Goal: Information Seeking & Learning: Compare options

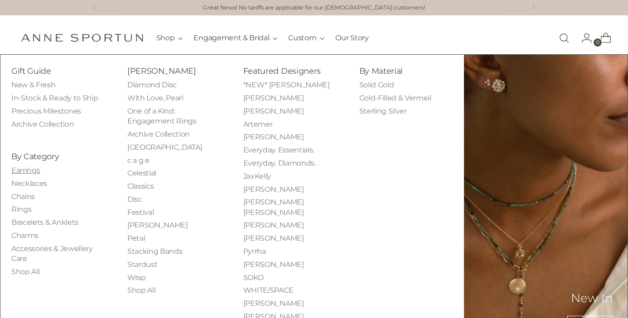
click at [31, 173] on link "Earrings" at bounding box center [25, 170] width 29 height 9
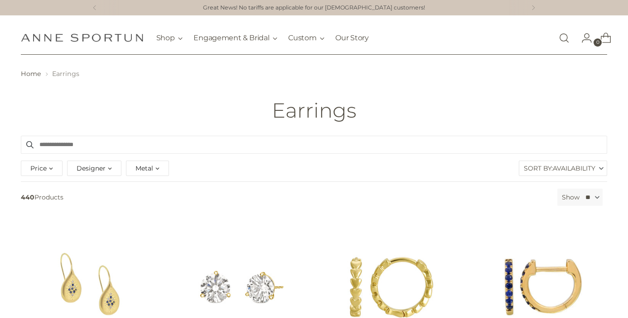
click at [531, 166] on label "Sort By: Availability" at bounding box center [562, 168] width 87 height 14
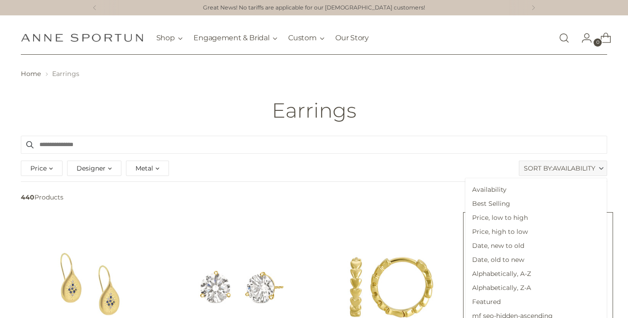
click at [536, 220] on span "Price, low to high" at bounding box center [535, 218] width 141 height 14
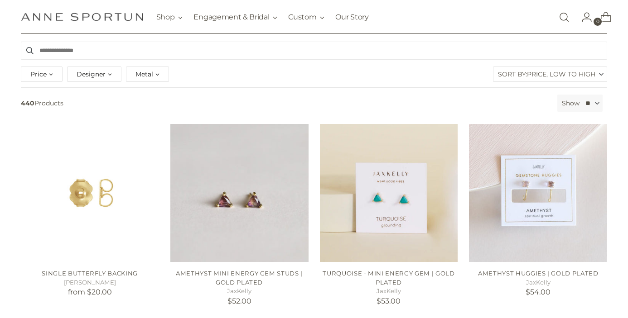
scroll to position [98, 0]
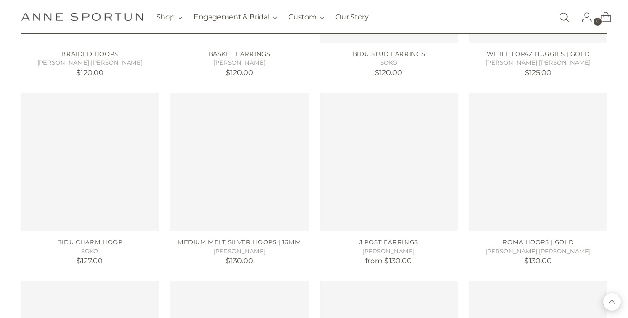
scroll to position [1476, 0]
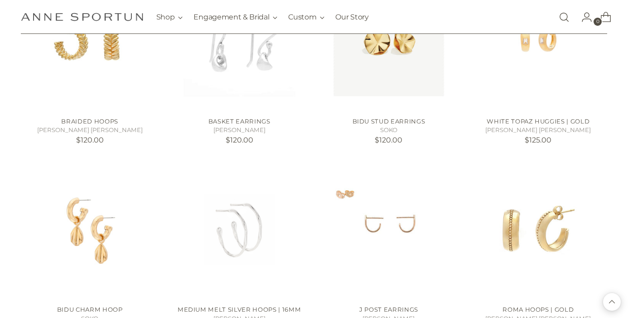
scroll to position [1228, 0]
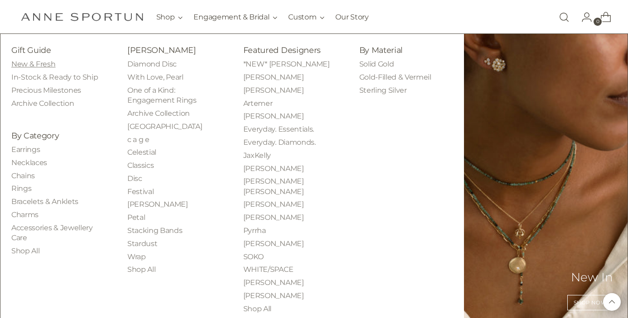
click at [39, 61] on link "New & Fresh" at bounding box center [33, 64] width 44 height 9
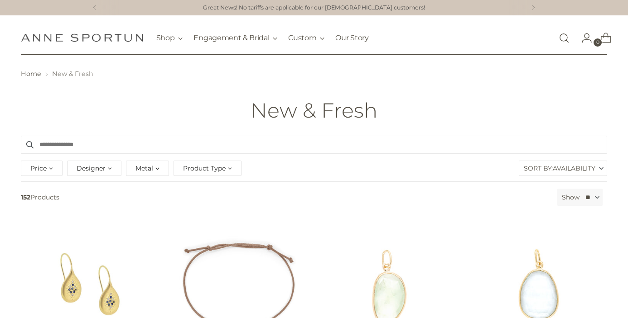
click at [533, 170] on label "Sort By: Availability" at bounding box center [562, 168] width 87 height 14
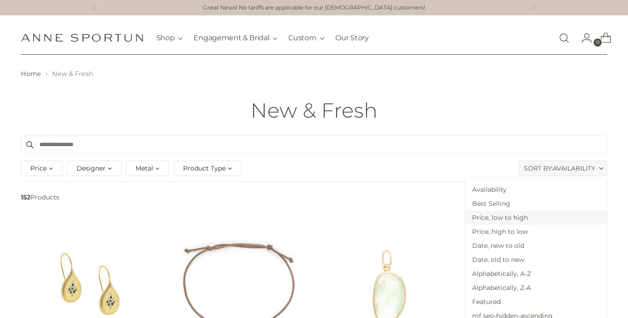
click at [531, 221] on span "Price, low to high" at bounding box center [535, 218] width 141 height 14
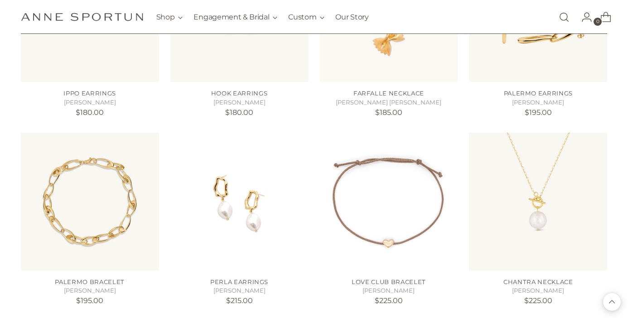
scroll to position [550, 0]
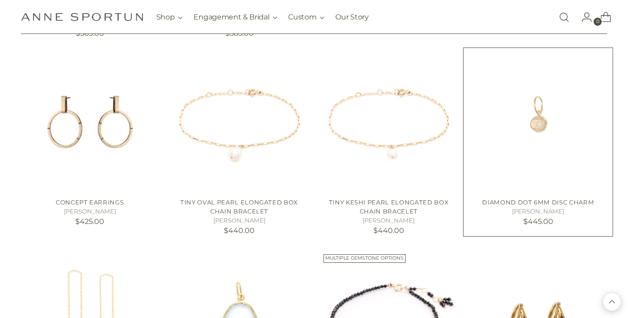
scroll to position [1523, 0]
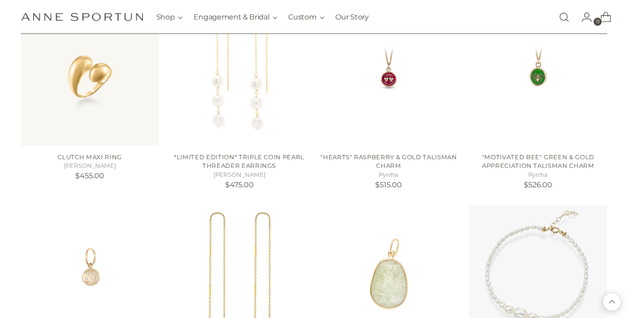
scroll to position [1985, 0]
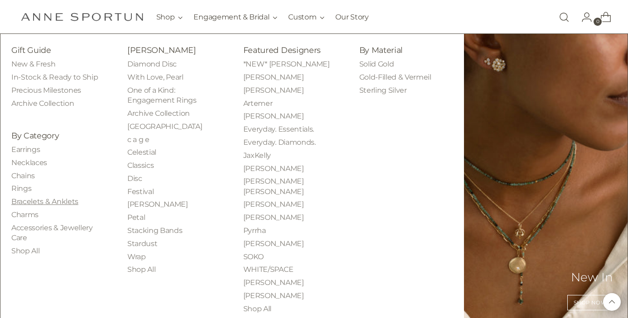
click at [29, 203] on link "Bracelets & Anklets" at bounding box center [44, 201] width 67 height 9
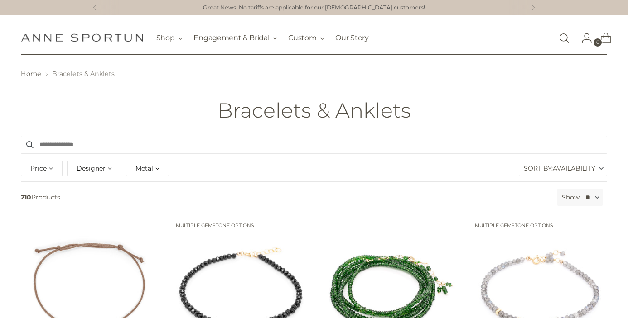
click at [560, 168] on span "Availability" at bounding box center [574, 168] width 43 height 14
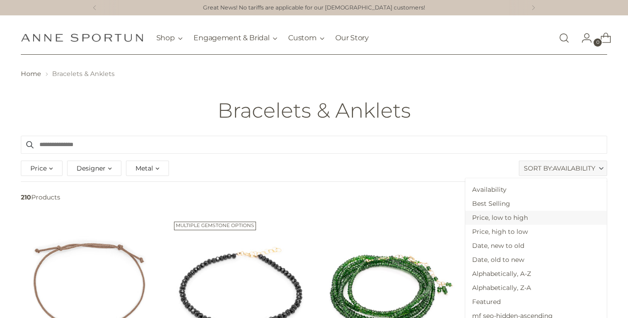
click at [555, 219] on span "Price, low to high" at bounding box center [535, 218] width 141 height 14
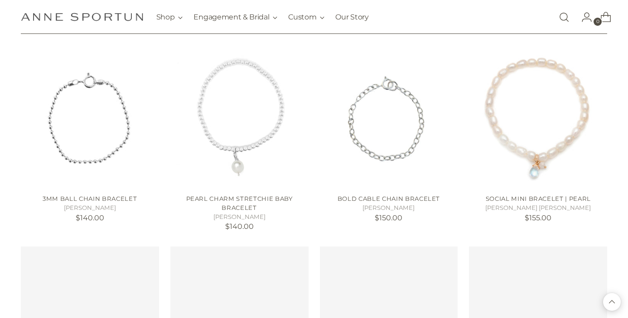
scroll to position [767, 0]
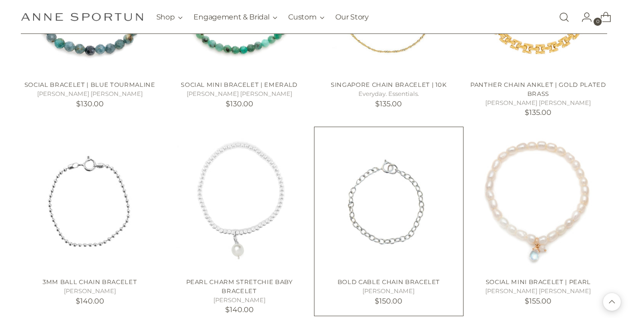
scroll to position [688, 0]
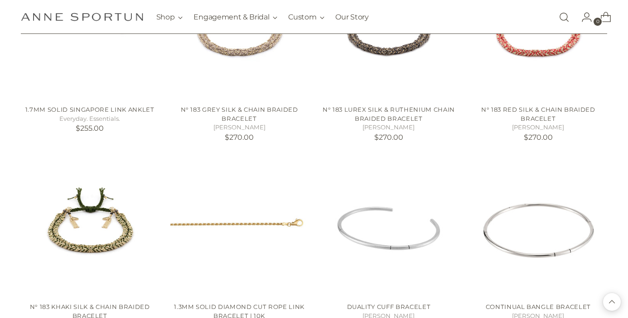
scroll to position [1931, 0]
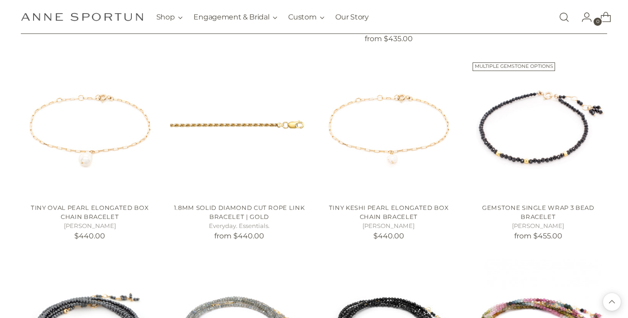
scroll to position [2898, 0]
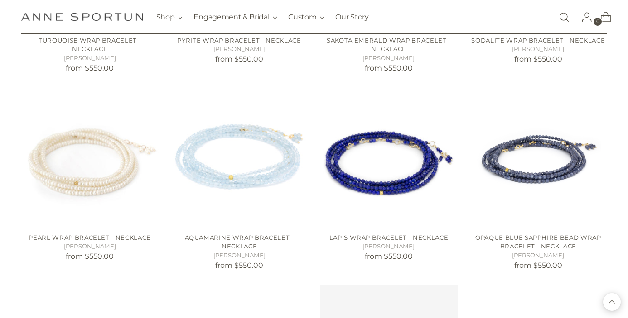
scroll to position [3483, 0]
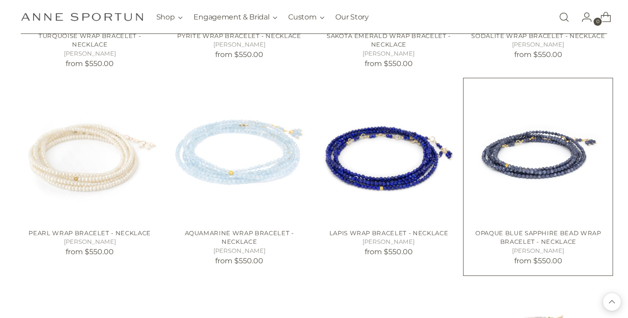
click at [0, 0] on img "Opaque Blue Sapphire Bead Wrap Bracelet - Necklace" at bounding box center [0, 0] width 0 height 0
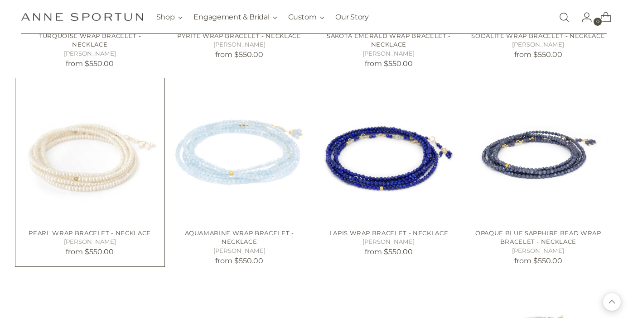
click at [0, 0] on img "Pearl Wrap Bracelet - Necklace" at bounding box center [0, 0] width 0 height 0
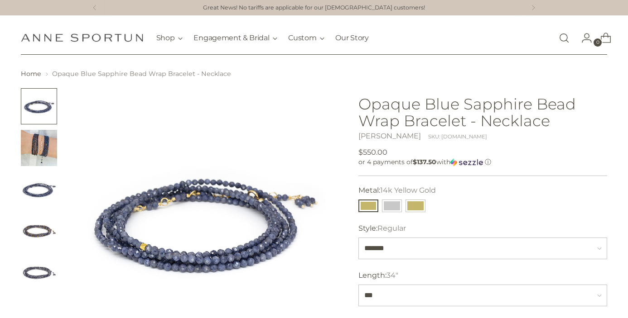
click at [31, 154] on img "Change image to image 2" at bounding box center [39, 148] width 36 height 36
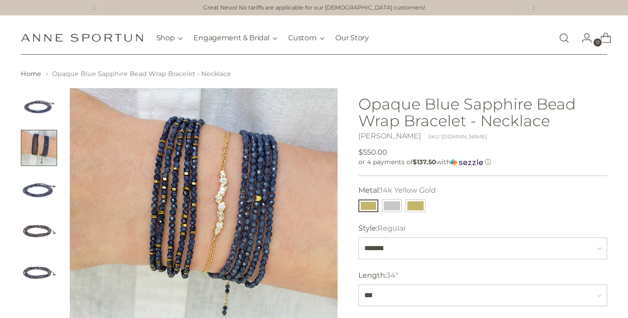
click at [37, 189] on img "Change image to image 3" at bounding box center [39, 190] width 36 height 36
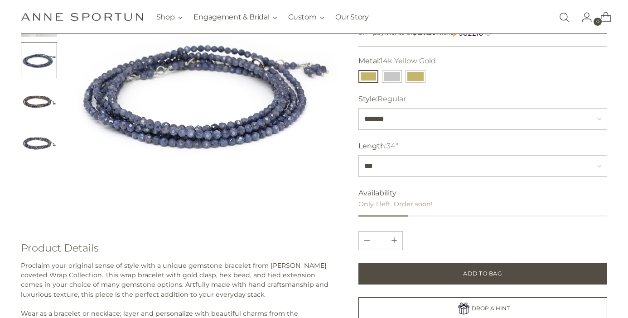
scroll to position [144, 0]
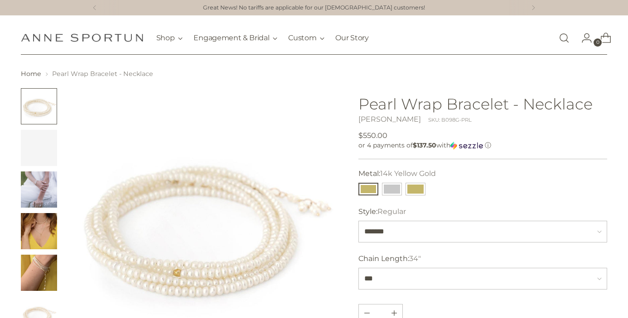
click at [31, 184] on img "Change image to image 3" at bounding box center [39, 190] width 36 height 36
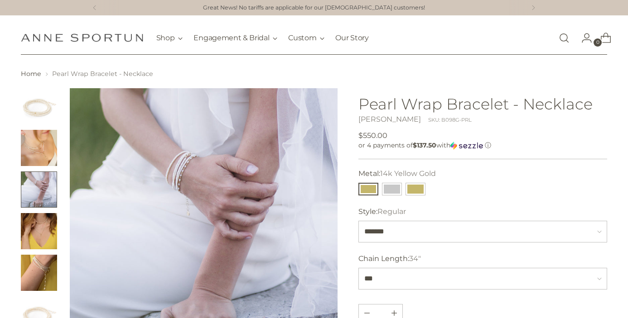
click at [34, 139] on img "Change image to image 2" at bounding box center [39, 148] width 36 height 36
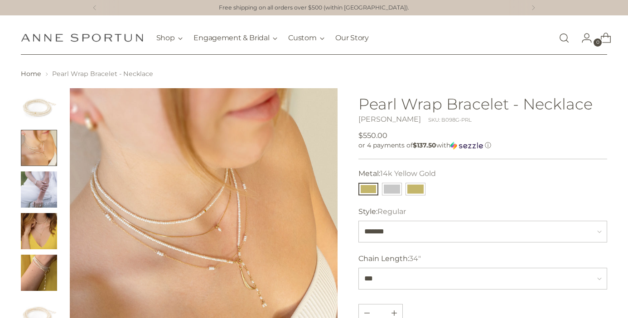
click at [37, 274] on img "Change image to image 5" at bounding box center [39, 273] width 36 height 36
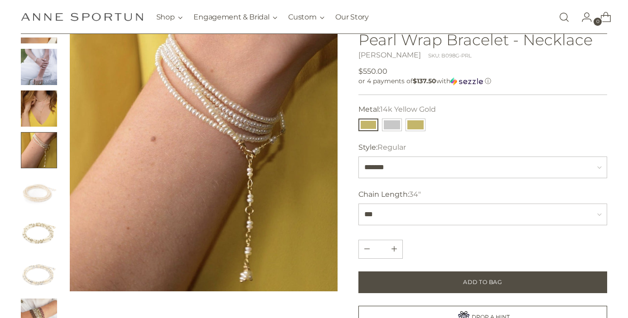
scroll to position [63, 0]
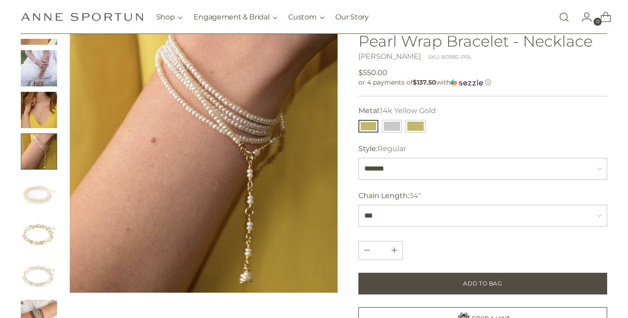
click at [43, 74] on img "Change image to image 3" at bounding box center [39, 68] width 36 height 36
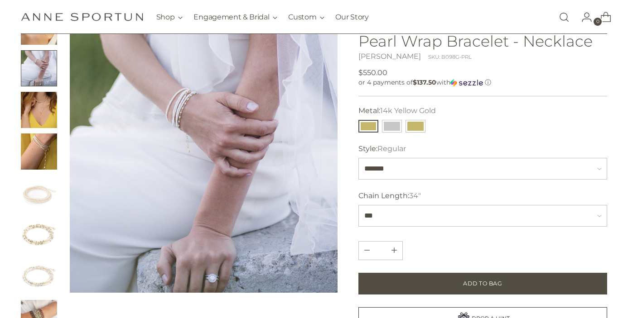
scroll to position [0, 0]
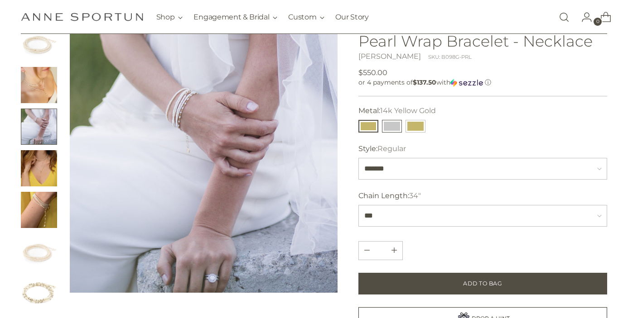
click at [391, 128] on button "14k White Gold" at bounding box center [392, 126] width 20 height 13
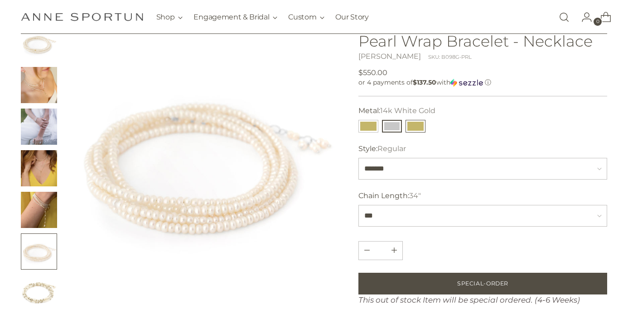
click at [415, 133] on button "18k Yellow Gold" at bounding box center [415, 126] width 20 height 13
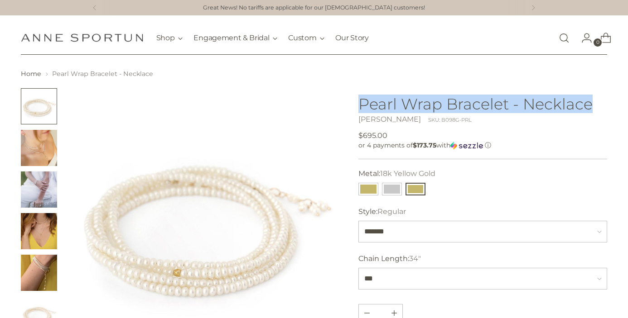
drag, startPoint x: 360, startPoint y: 104, endPoint x: 600, endPoint y: 95, distance: 240.7
click at [601, 95] on div "Pearl Wrap Bracelet - Necklace [PERSON_NAME] SKU: B098G-PRL Regular price $695.…" at bounding box center [482, 321] width 249 height 466
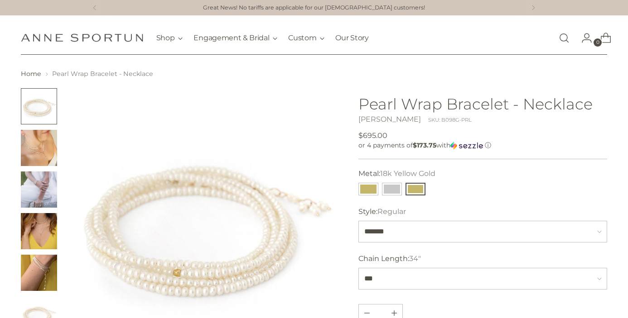
click at [564, 33] on link "Open search modal" at bounding box center [564, 38] width 18 height 18
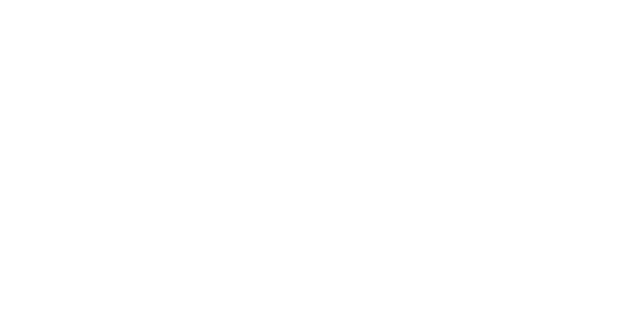
paste input "**********"
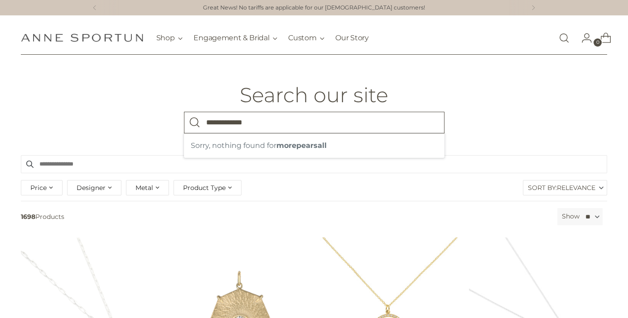
drag, startPoint x: 276, startPoint y: 128, endPoint x: 130, endPoint y: 117, distance: 145.8
click at [130, 118] on header "**********" at bounding box center [314, 105] width 628 height 101
paste input "search"
type input "*"
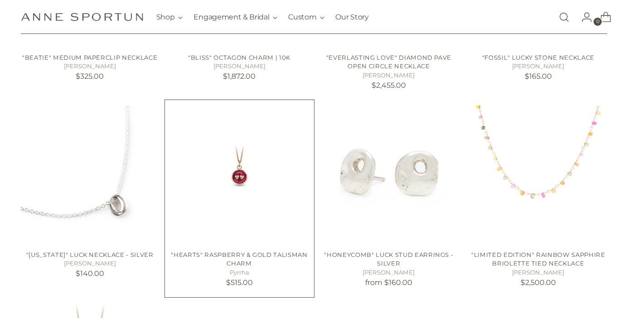
scroll to position [335, 0]
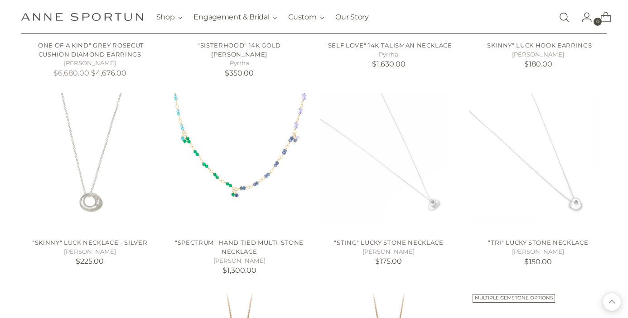
scroll to position [939, 0]
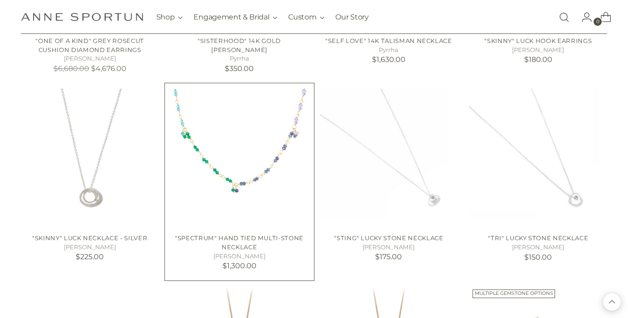
click at [0, 0] on img at bounding box center [0, 0] width 0 height 0
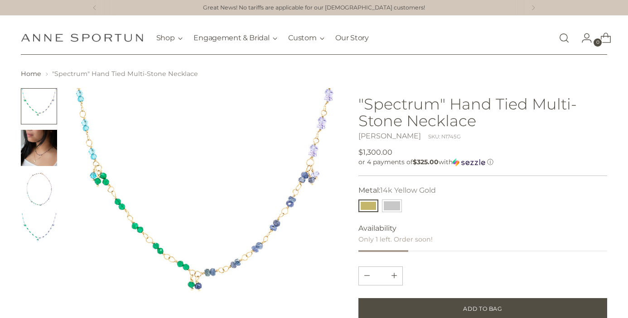
click at [43, 154] on img "Change image to image 2" at bounding box center [39, 148] width 36 height 36
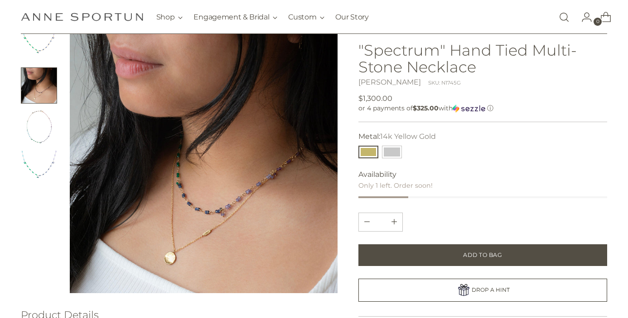
scroll to position [68, 0]
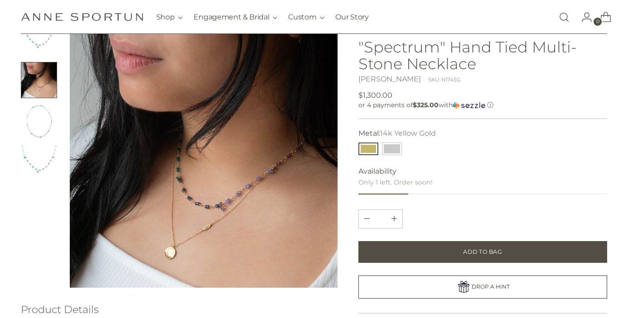
click at [45, 141] on ul at bounding box center [39, 100] width 36 height 161
click at [45, 136] on img "Change image to image 3" at bounding box center [39, 122] width 36 height 36
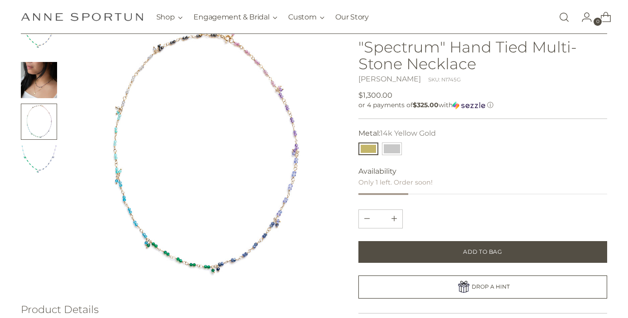
click at [38, 165] on img "Change image to image 4" at bounding box center [39, 163] width 36 height 36
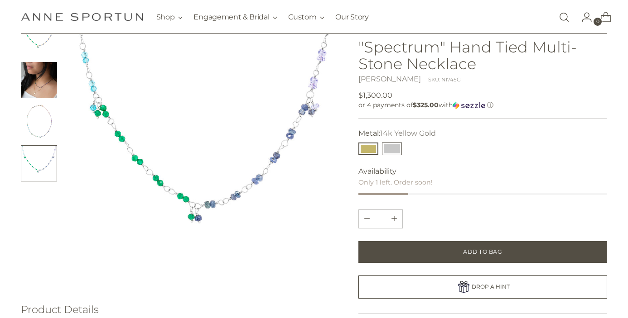
click at [391, 150] on button "14k White Gold" at bounding box center [392, 149] width 20 height 13
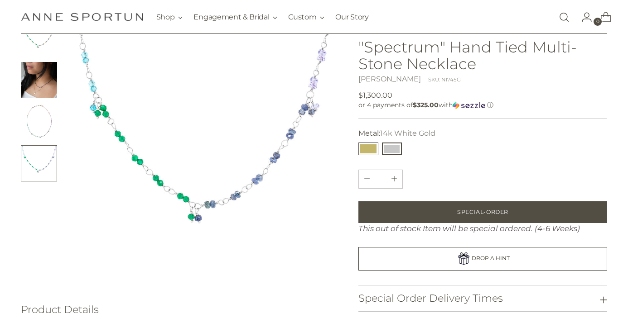
click at [364, 150] on button "14k Yellow Gold" at bounding box center [368, 149] width 20 height 13
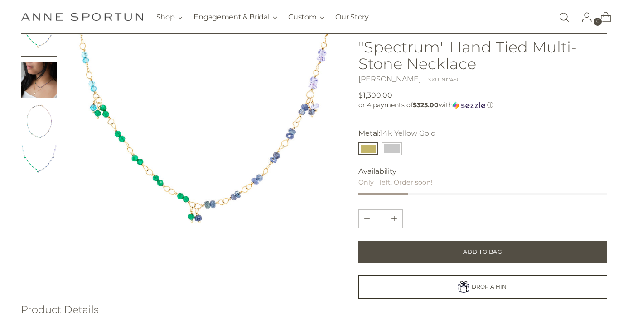
click at [52, 85] on img "Change image to image 2" at bounding box center [39, 80] width 36 height 36
